Goal: Find specific page/section: Find specific page/section

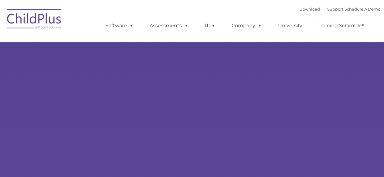
select select "MEDIUM"
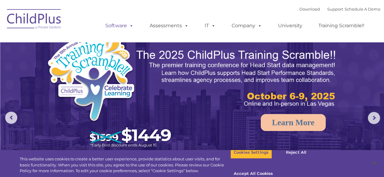
click at [118, 25] on link "Software" at bounding box center [119, 26] width 40 height 12
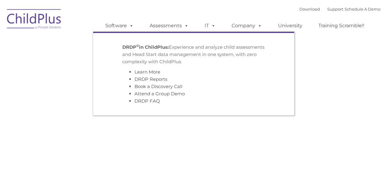
type input ""
